Goal: Information Seeking & Learning: Learn about a topic

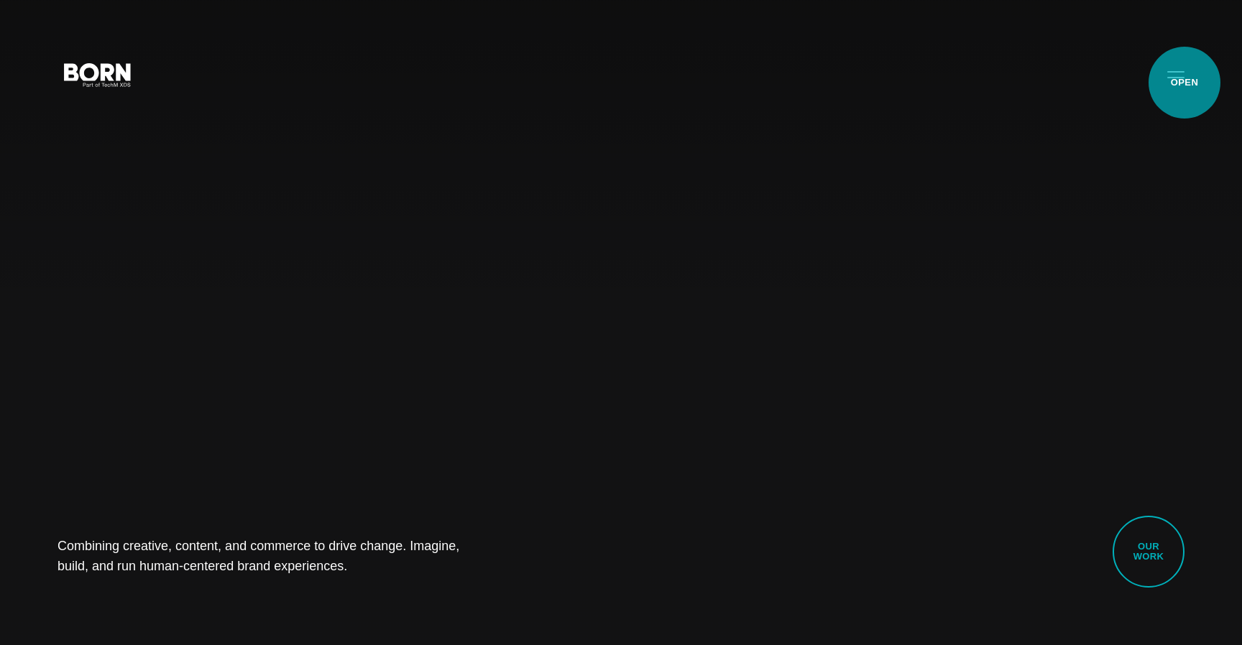
click at [1185, 83] on button "Primary Menu" at bounding box center [1176, 74] width 35 height 30
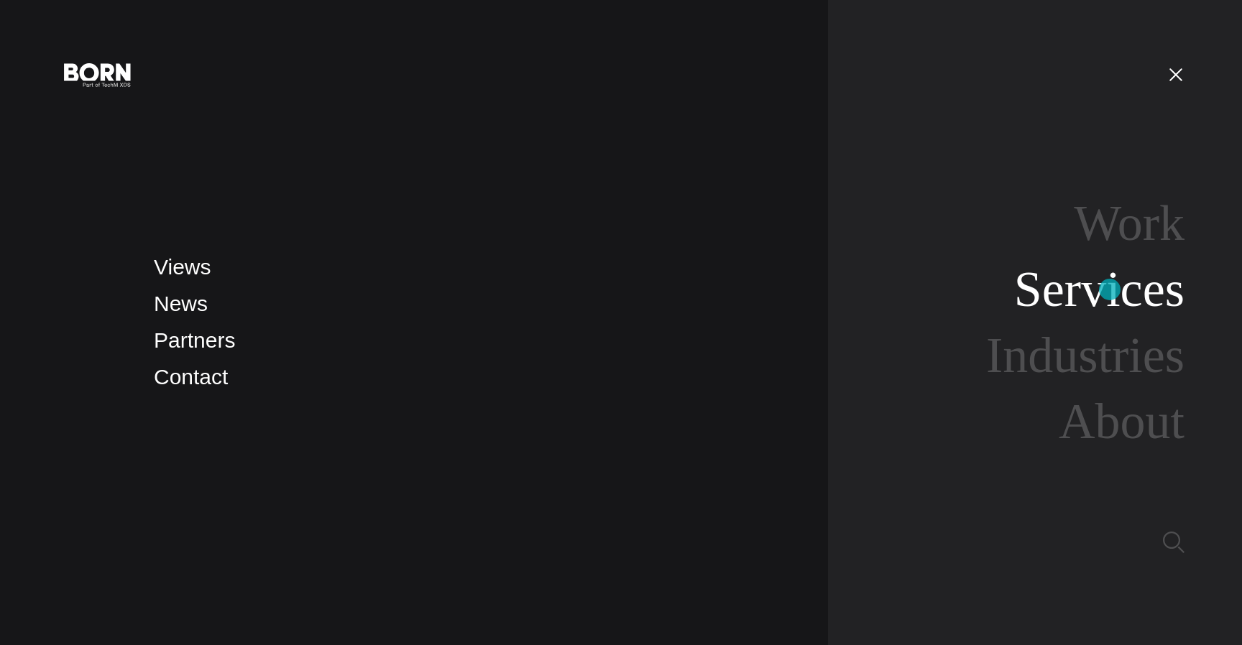
click at [1110, 290] on link "Services" at bounding box center [1099, 289] width 170 height 55
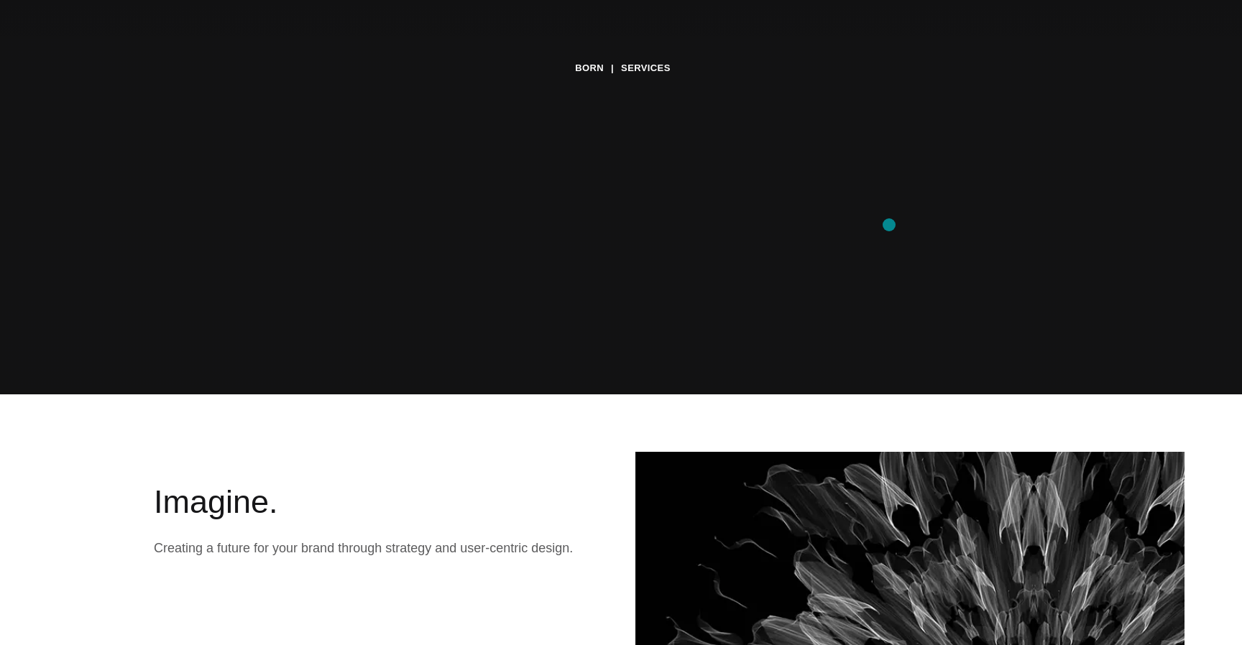
scroll to position [714, 0]
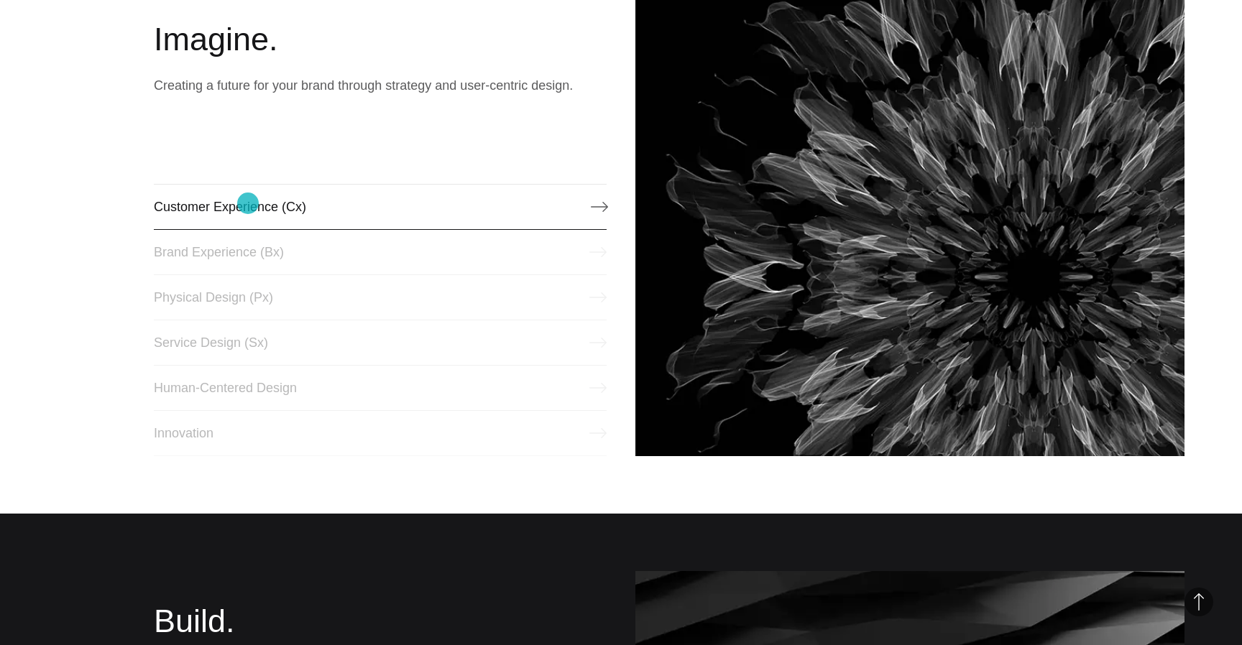
click at [248, 203] on link "Customer Experience (Cx)" at bounding box center [380, 207] width 453 height 46
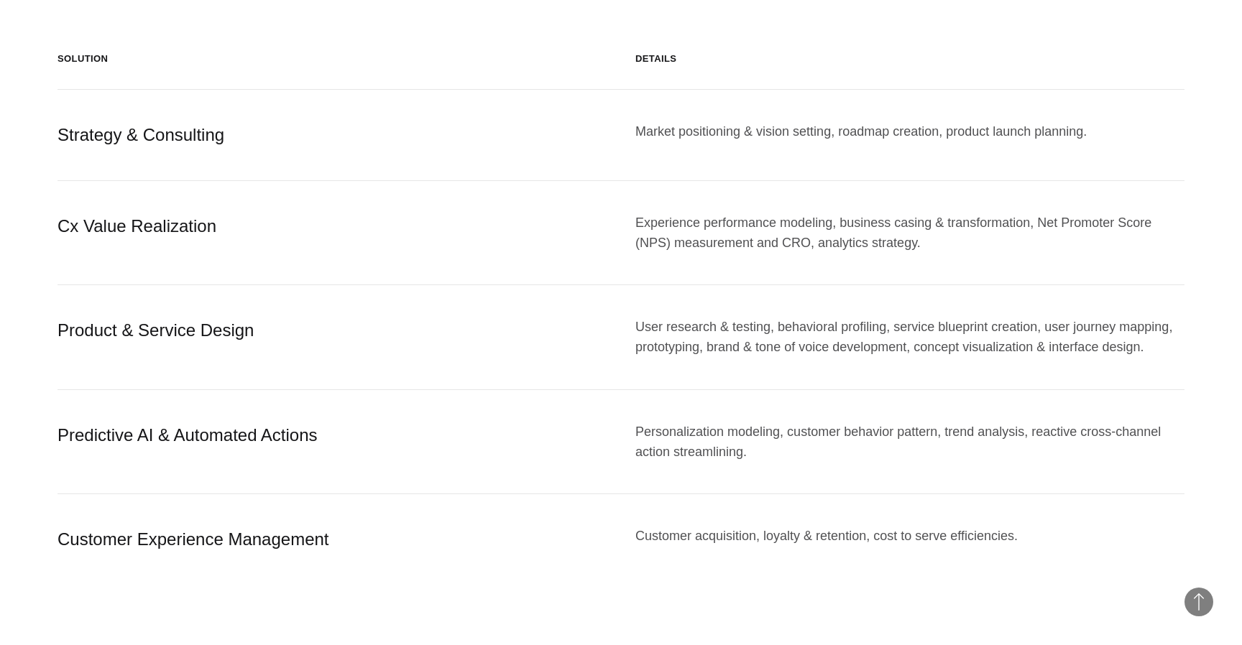
scroll to position [1566, 0]
